Goal: Navigation & Orientation: Find specific page/section

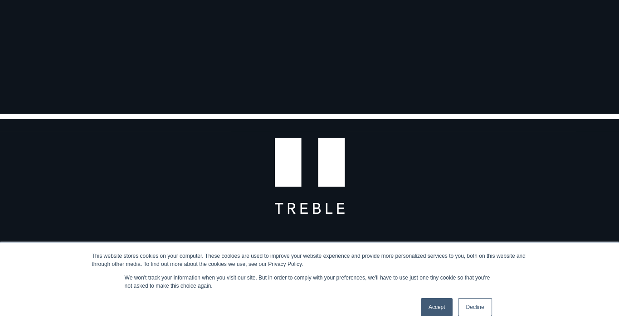
click at [444, 307] on link "Accept" at bounding box center [437, 307] width 32 height 18
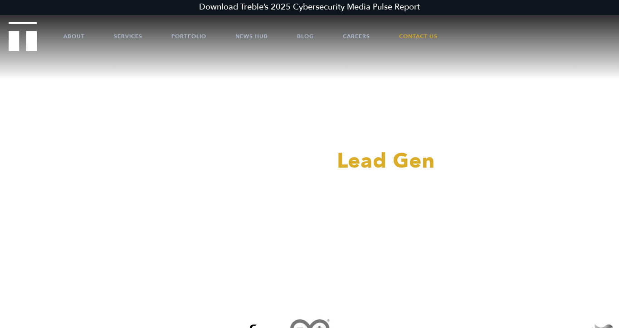
click at [63, 39] on ul "About Services Portfolio News Hub Blog Careers Contact Us" at bounding box center [309, 36] width 546 height 27
click at [68, 39] on link "About" at bounding box center [73, 36] width 21 height 27
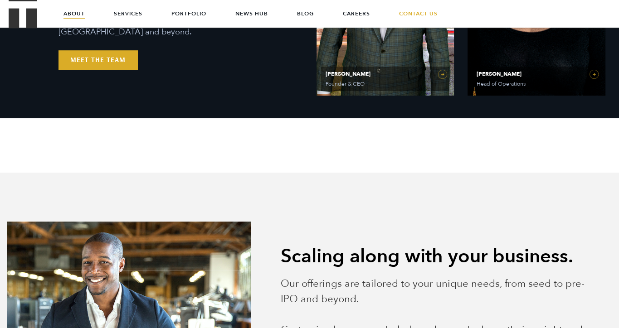
scroll to position [495, 0]
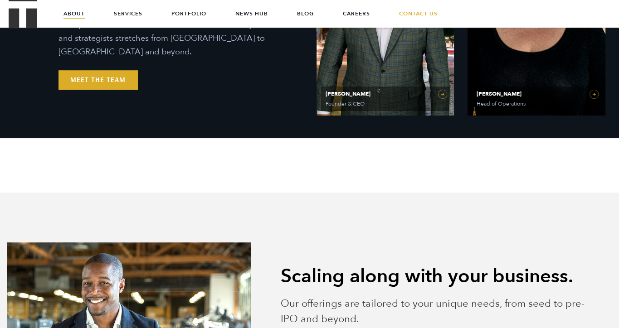
click at [115, 60] on div "PR Experts & Media Specialists Handpicked to win. Our team of former executives…" at bounding box center [181, 25] width 258 height 129
click at [112, 70] on link "Meet the Team" at bounding box center [98, 79] width 79 height 19
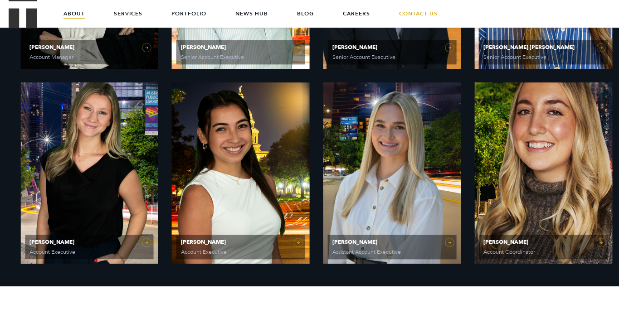
scroll to position [932, 0]
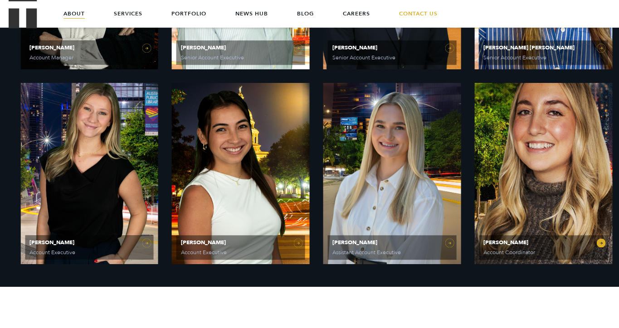
click at [566, 197] on link "[PERSON_NAME] Account Coordinator" at bounding box center [543, 173] width 138 height 181
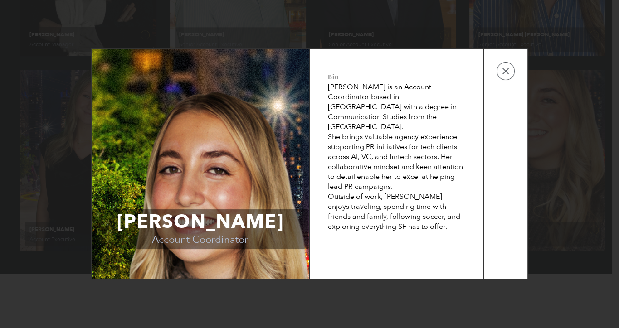
scroll to position [945, 0]
click at [504, 73] on button "button" at bounding box center [506, 71] width 18 height 18
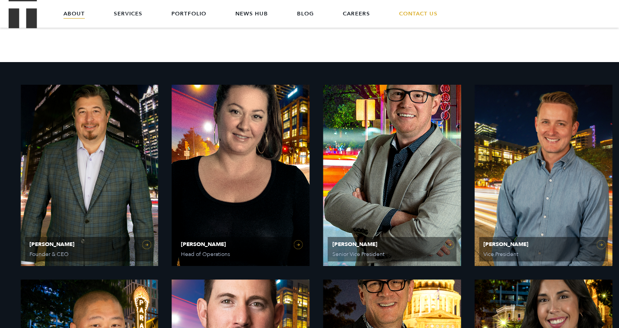
scroll to position [344, 0]
